Goal: Transaction & Acquisition: Purchase product/service

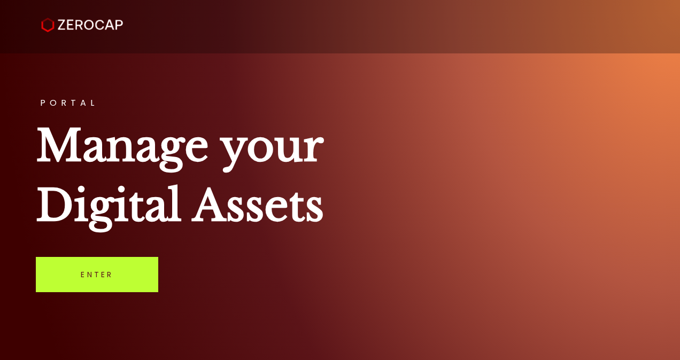
drag, startPoint x: 0, startPoint y: 0, endPoint x: 132, endPoint y: 274, distance: 304.4
click at [132, 274] on link "Enter" at bounding box center [97, 274] width 122 height 35
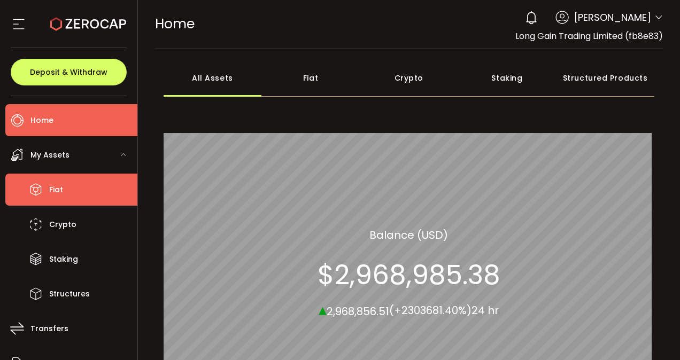
click at [89, 183] on li "Fiat" at bounding box center [71, 190] width 132 height 32
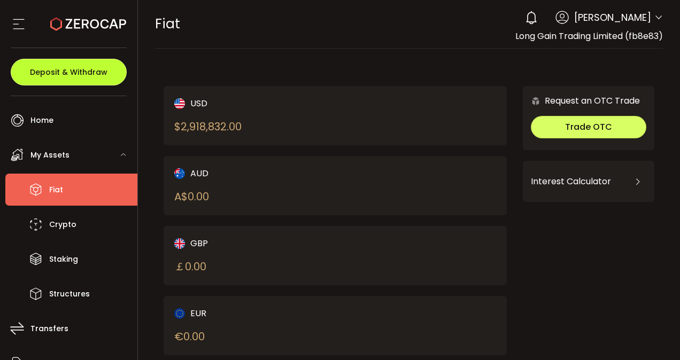
click at [82, 72] on span "Deposit & Withdraw" at bounding box center [69, 71] width 78 height 7
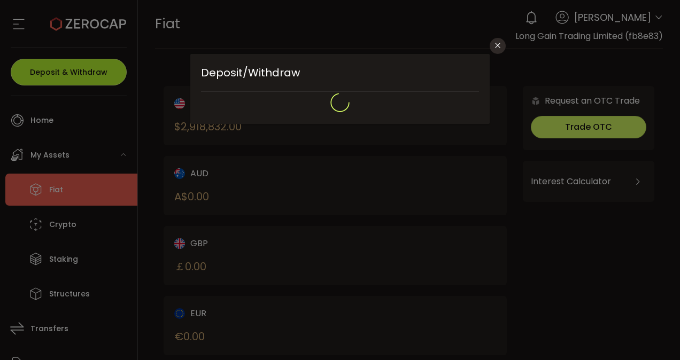
type input "**********"
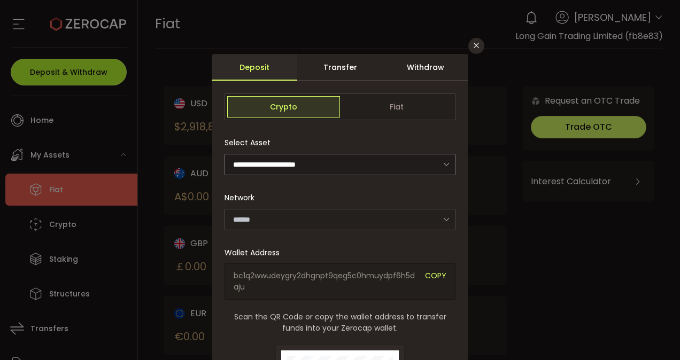
type input "*******"
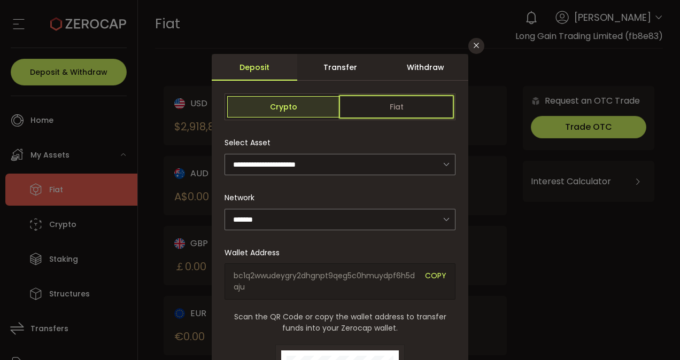
click at [405, 104] on span "Fiat" at bounding box center [396, 106] width 113 height 21
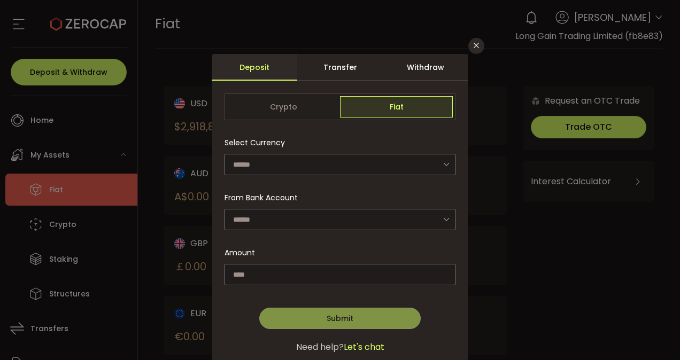
click at [442, 68] on div "Withdraw" at bounding box center [426, 67] width 86 height 27
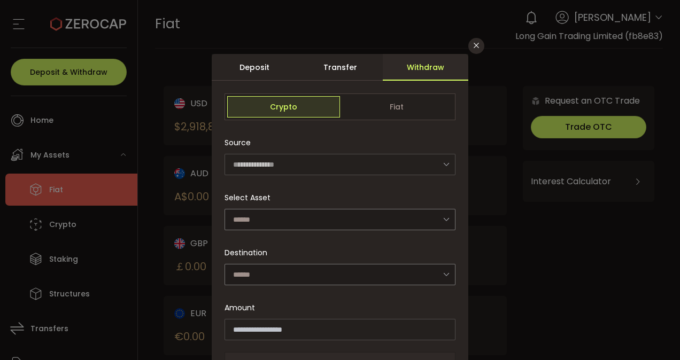
drag, startPoint x: 394, startPoint y: 118, endPoint x: 416, endPoint y: 106, distance: 24.6
click at [416, 106] on div "Crypto Fiat" at bounding box center [340, 107] width 231 height 27
click at [416, 106] on span "Fiat" at bounding box center [396, 106] width 113 height 21
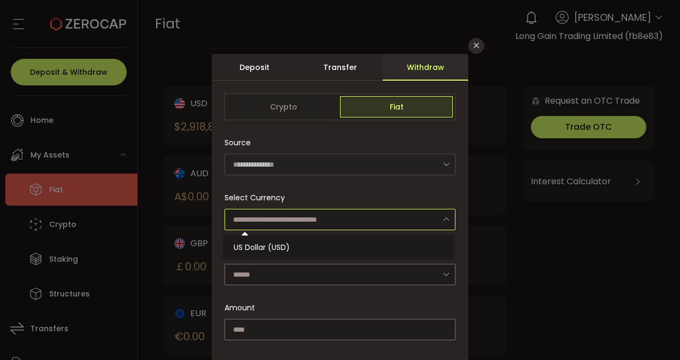
click at [318, 227] on input "dialog" at bounding box center [340, 219] width 231 height 21
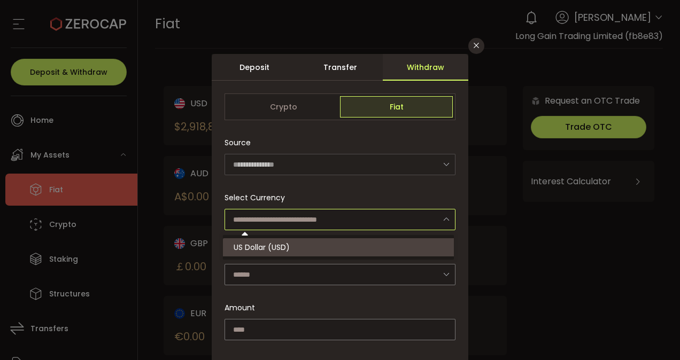
click at [297, 249] on li "US Dollar (USD)" at bounding box center [340, 247] width 234 height 18
type input "**********"
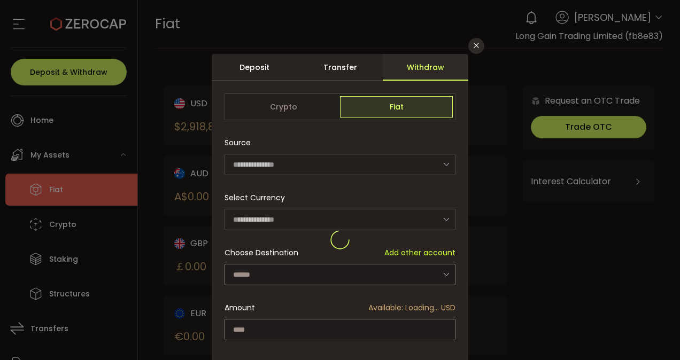
click at [283, 280] on div "dialog" at bounding box center [340, 240] width 257 height 372
click at [283, 280] on input "dialog" at bounding box center [340, 274] width 231 height 21
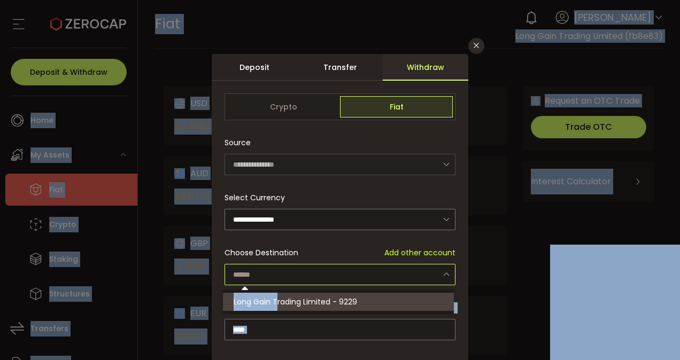
drag, startPoint x: 275, startPoint y: 289, endPoint x: 276, endPoint y: 295, distance: 6.0
click at [276, 295] on body "#icon-aud_portfolio .cls-1 { font-size: 12px; fill: #fdfbfb; font-family: "Adob…" at bounding box center [340, 180] width 680 height 360
click at [276, 295] on li "Long Gain Trading Limited - 9229" at bounding box center [340, 302] width 234 height 18
type input "**********"
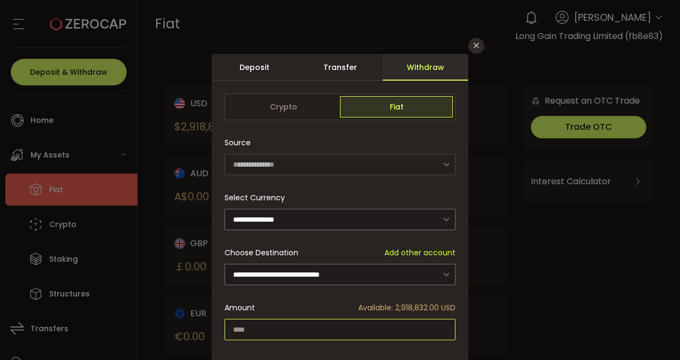
click at [271, 329] on input "dialog" at bounding box center [340, 329] width 231 height 21
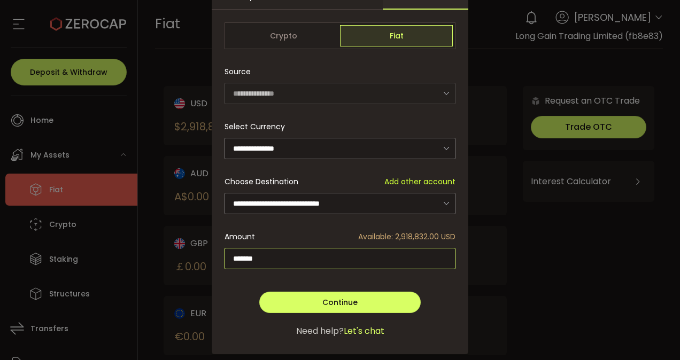
scroll to position [72, 0]
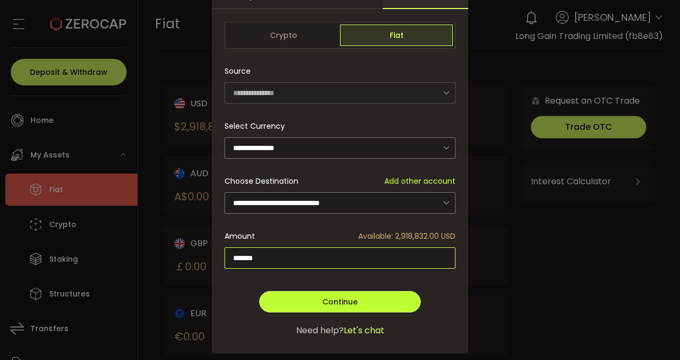
type input "*******"
click at [328, 310] on button "Continue" at bounding box center [339, 301] width 161 height 21
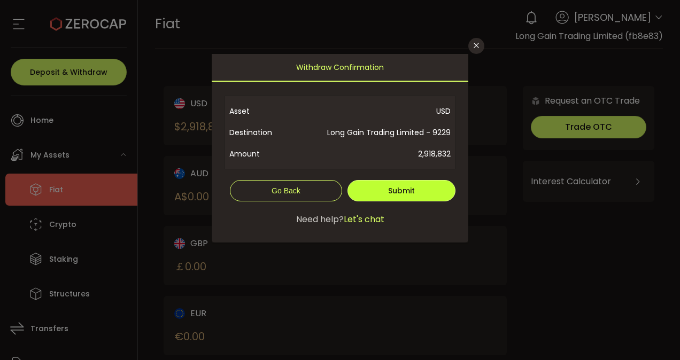
click at [425, 187] on button "Submit" at bounding box center [402, 190] width 108 height 21
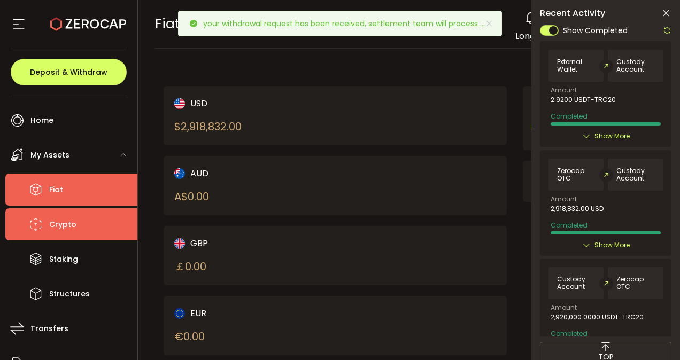
drag, startPoint x: 79, startPoint y: 217, endPoint x: 83, endPoint y: 230, distance: 14.0
click at [83, 230] on li "Crypto" at bounding box center [71, 225] width 132 height 32
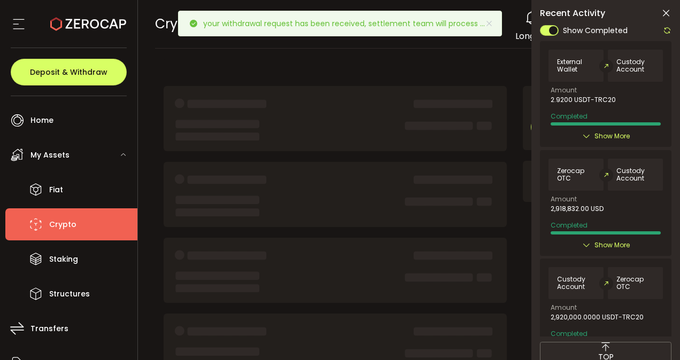
click at [83, 230] on li "Crypto" at bounding box center [71, 225] width 132 height 32
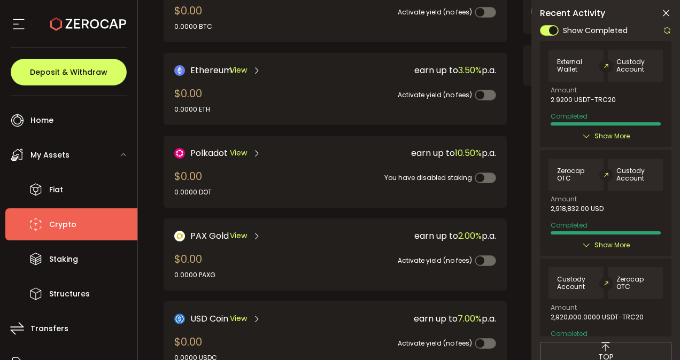
scroll to position [115, 0]
click at [664, 17] on icon at bounding box center [666, 13] width 11 height 11
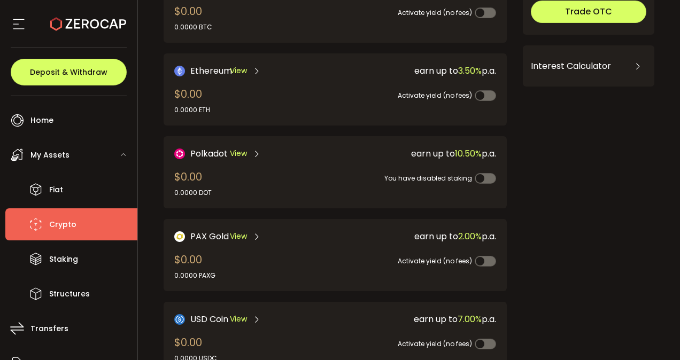
scroll to position [0, 0]
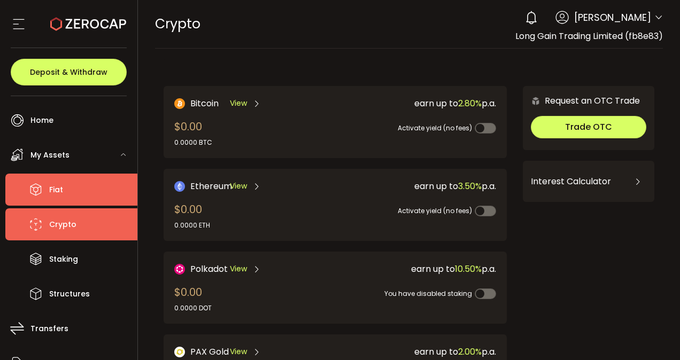
click at [82, 184] on li "Fiat" at bounding box center [71, 190] width 132 height 32
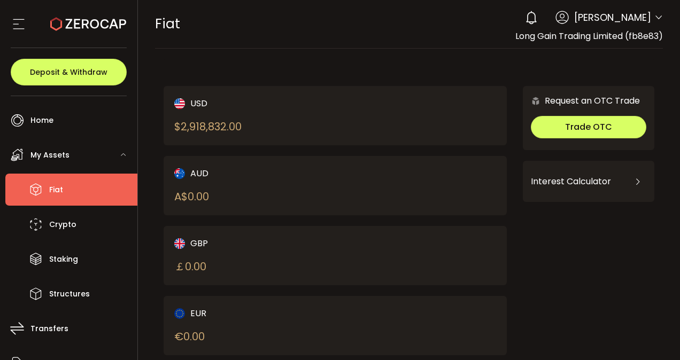
click at [539, 13] on icon at bounding box center [531, 17] width 15 height 15
